Goal: Transaction & Acquisition: Purchase product/service

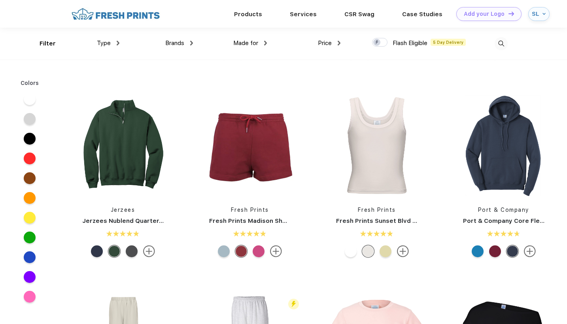
scroll to position [727, 0]
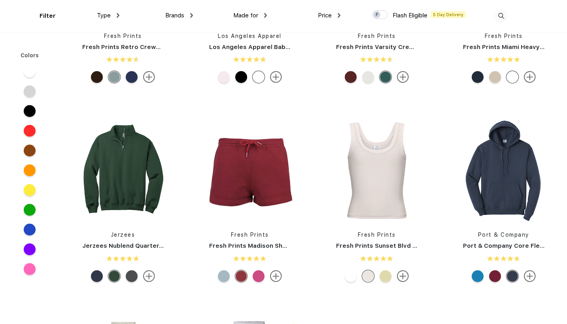
click at [27, 270] on div at bounding box center [30, 270] width 12 height 12
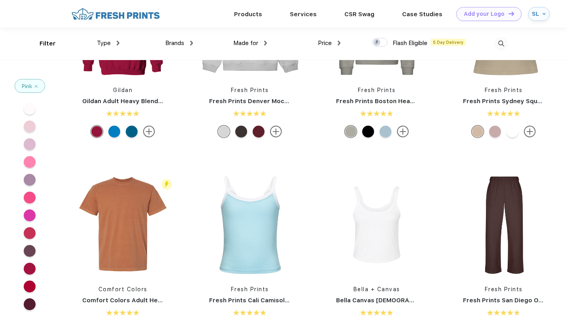
scroll to position [47, 0]
click at [29, 157] on div at bounding box center [30, 162] width 12 height 12
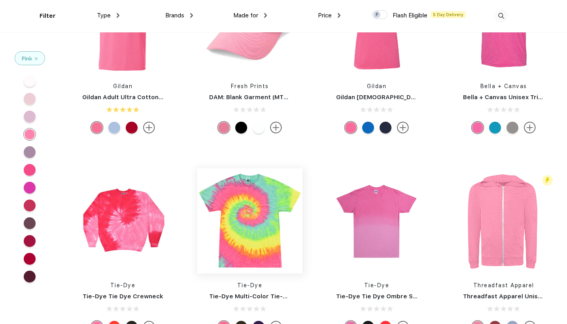
scroll to position [84, 0]
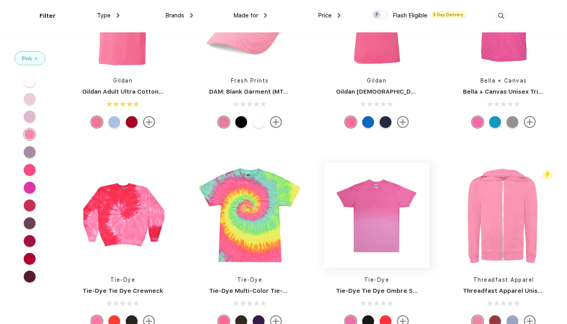
click at [368, 205] on img at bounding box center [376, 215] width 105 height 105
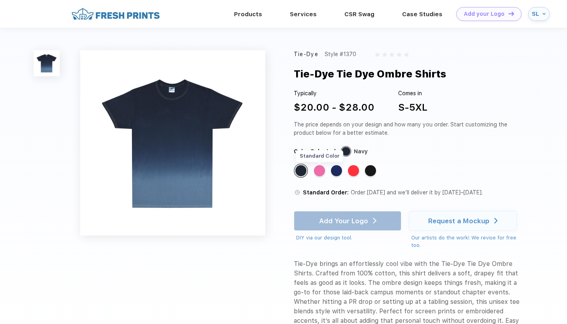
click at [318, 167] on div "Standard Color" at bounding box center [319, 170] width 11 height 11
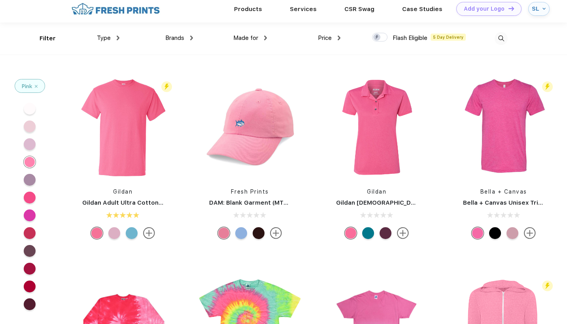
scroll to position [6, 0]
click at [30, 142] on div at bounding box center [30, 144] width 12 height 12
